Goal: Information Seeking & Learning: Find specific fact

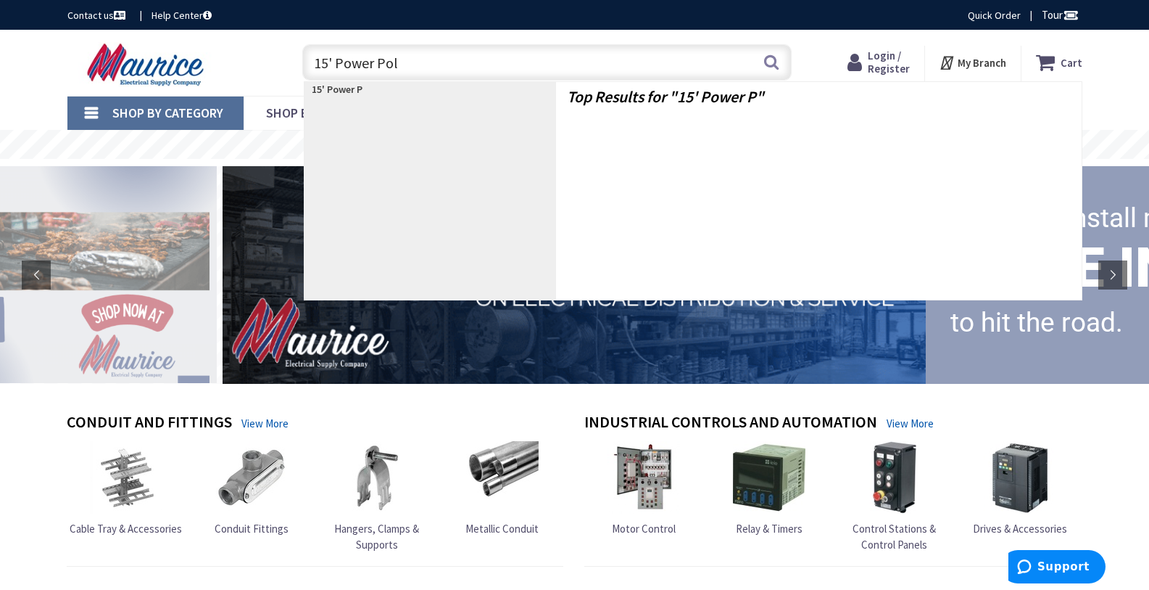
type input "15' Power Pole"
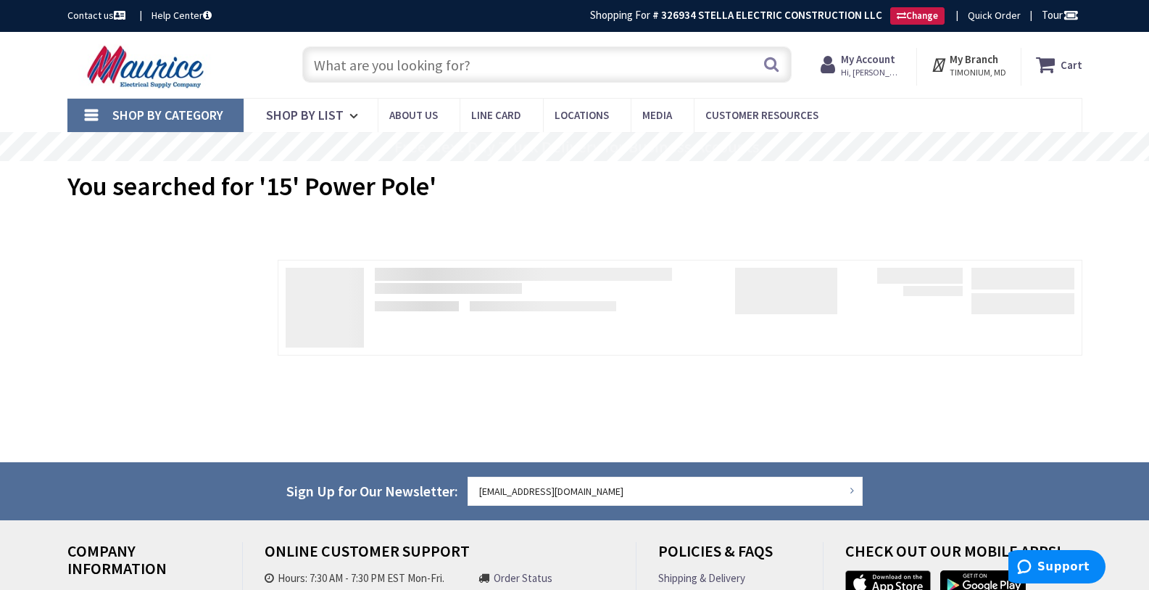
click at [363, 73] on input "text" at bounding box center [546, 64] width 489 height 36
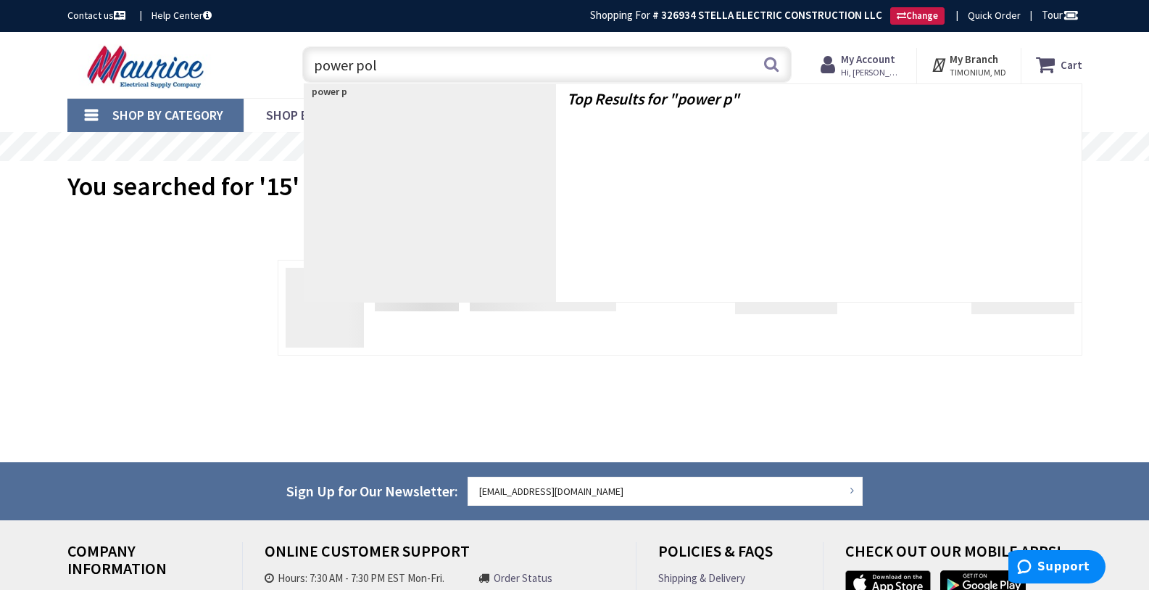
type input "power pole"
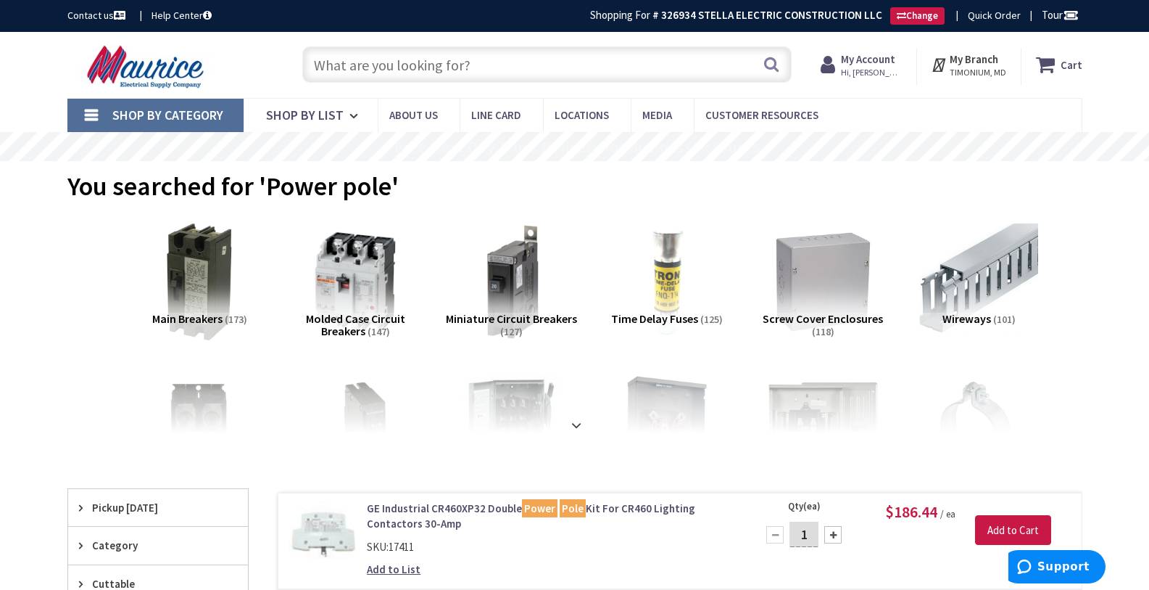
click at [504, 78] on input "text" at bounding box center [546, 64] width 489 height 36
click at [255, 45] on div "Toggle Nav" at bounding box center [171, 65] width 228 height 49
click at [500, 63] on input "text" at bounding box center [546, 64] width 489 height 36
click at [249, 48] on div "Toggle Nav" at bounding box center [171, 65] width 228 height 49
click at [332, 71] on input "text" at bounding box center [546, 64] width 489 height 36
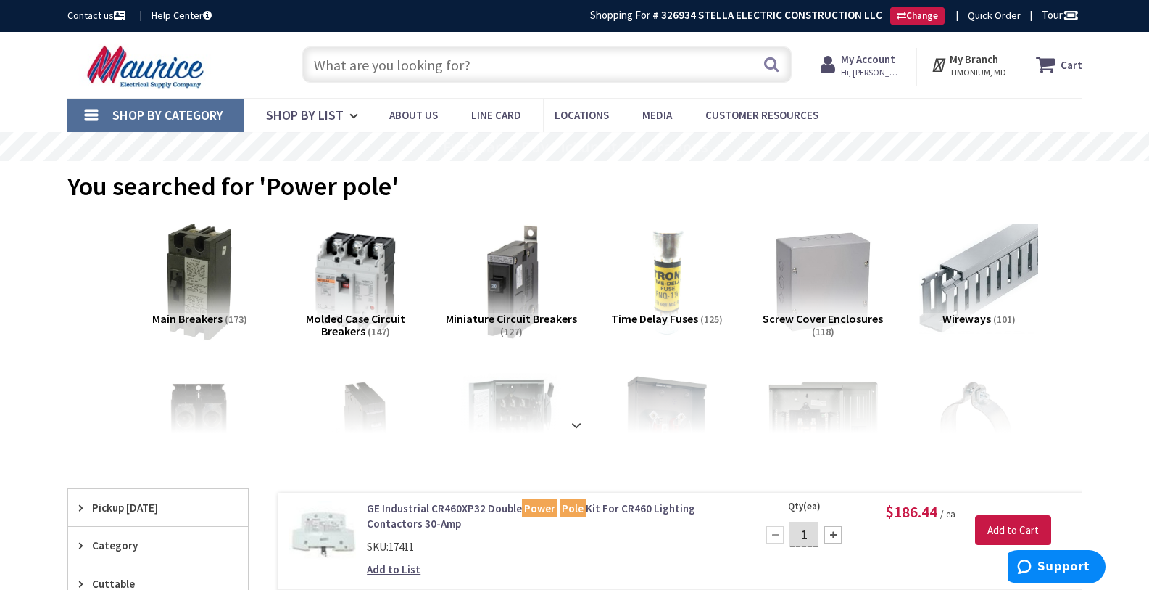
click at [280, 66] on div "Toggle Nav" at bounding box center [171, 65] width 228 height 49
click at [384, 66] on input "text" at bounding box center [546, 64] width 489 height 36
click at [286, 70] on div "Search" at bounding box center [543, 64] width 519 height 46
click at [342, 69] on input "text" at bounding box center [546, 64] width 489 height 36
click at [273, 69] on div "Toggle Nav" at bounding box center [171, 65] width 228 height 49
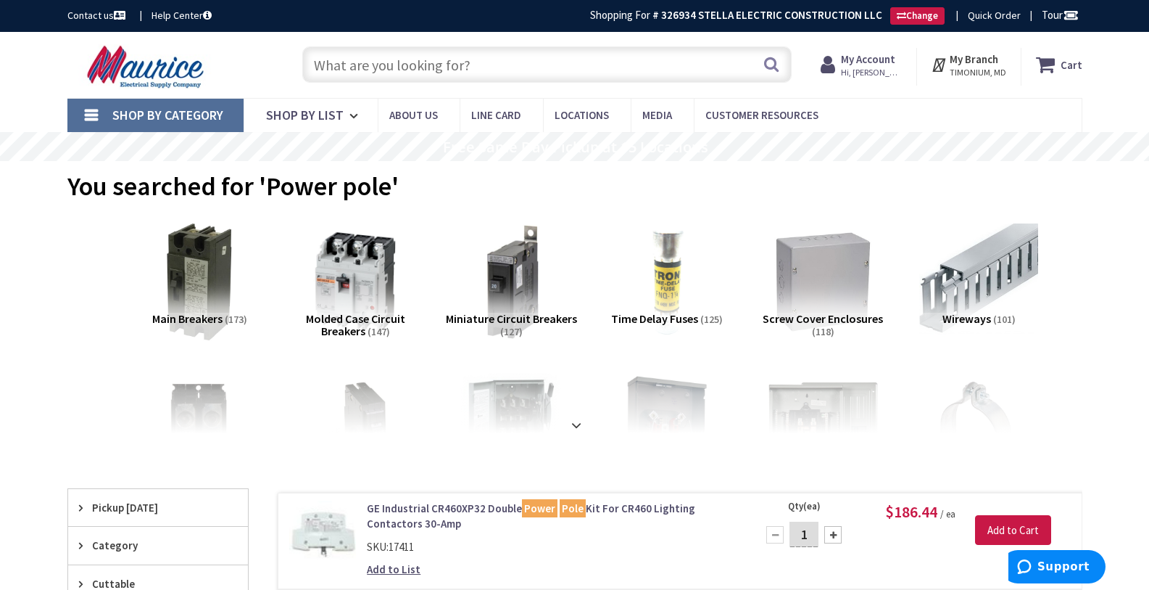
click at [268, 73] on div "Toggle Nav" at bounding box center [171, 65] width 228 height 49
click at [286, 83] on div "Search" at bounding box center [543, 64] width 519 height 46
click at [284, 78] on div "Toggle Nav" at bounding box center [171, 65] width 228 height 49
click at [352, 63] on input "text" at bounding box center [546, 64] width 489 height 36
click at [277, 68] on div "Toggle Nav" at bounding box center [171, 65] width 228 height 49
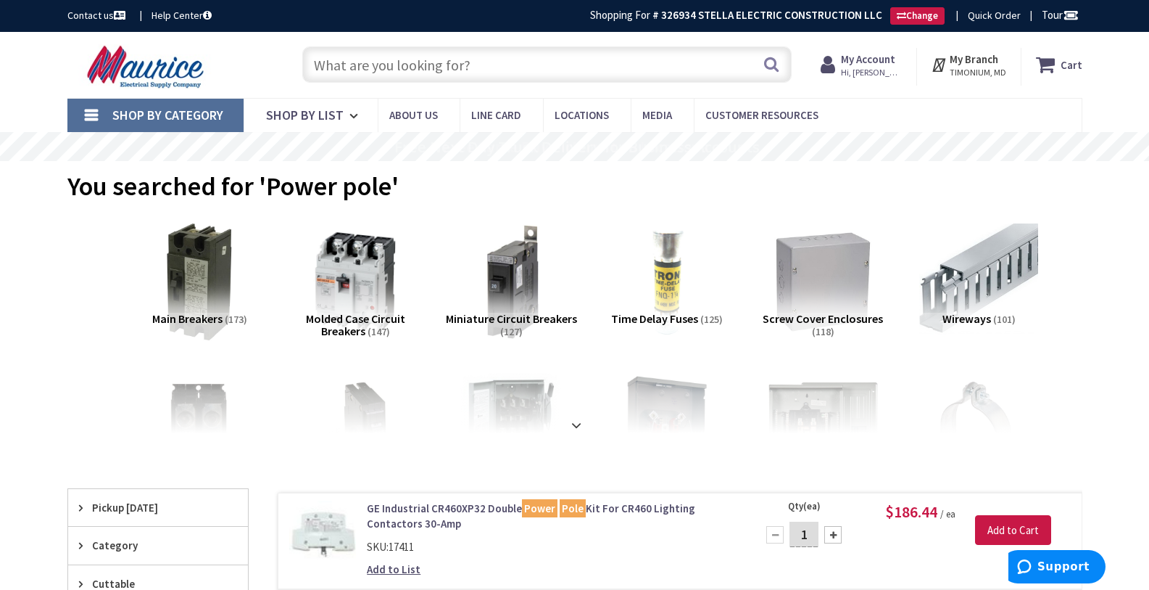
click at [373, 65] on input "text" at bounding box center [546, 64] width 489 height 36
click at [286, 62] on div "Search" at bounding box center [543, 64] width 519 height 46
click at [269, 73] on div "Toggle Nav" at bounding box center [171, 65] width 228 height 49
click at [548, 84] on div "Search" at bounding box center [543, 64] width 497 height 46
